Goal: Navigation & Orientation: Find specific page/section

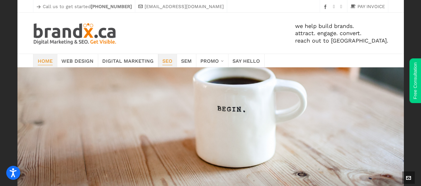
click at [162, 60] on span "SEO" at bounding box center [167, 60] width 10 height 9
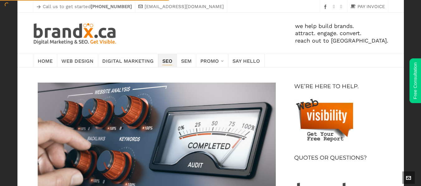
click at [162, 60] on span "SEO" at bounding box center [167, 60] width 10 height 9
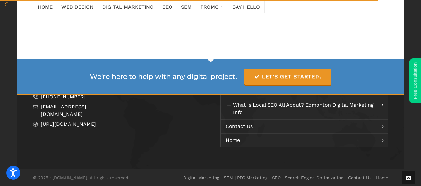
scroll to position [2613, 0]
